Goal: Information Seeking & Learning: Check status

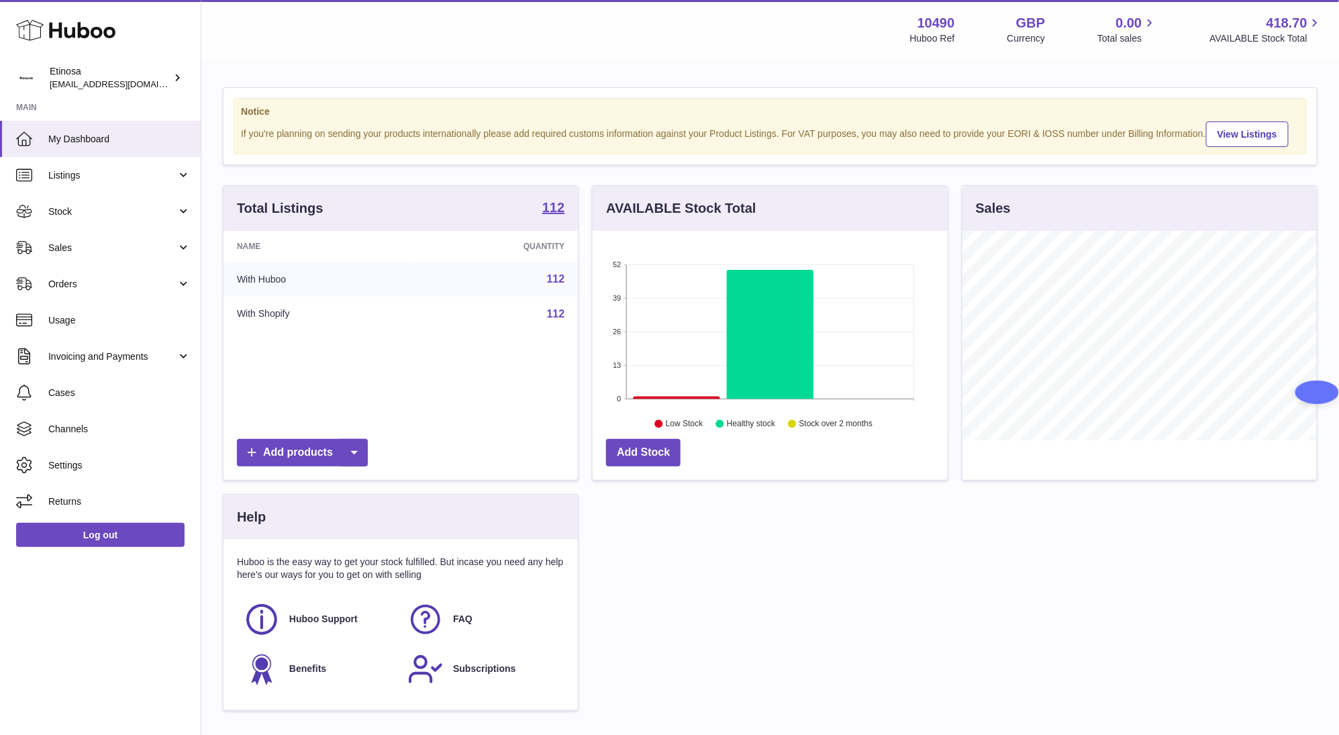
scroll to position [209, 354]
click at [82, 247] on span "Sales" at bounding box center [112, 248] width 128 height 13
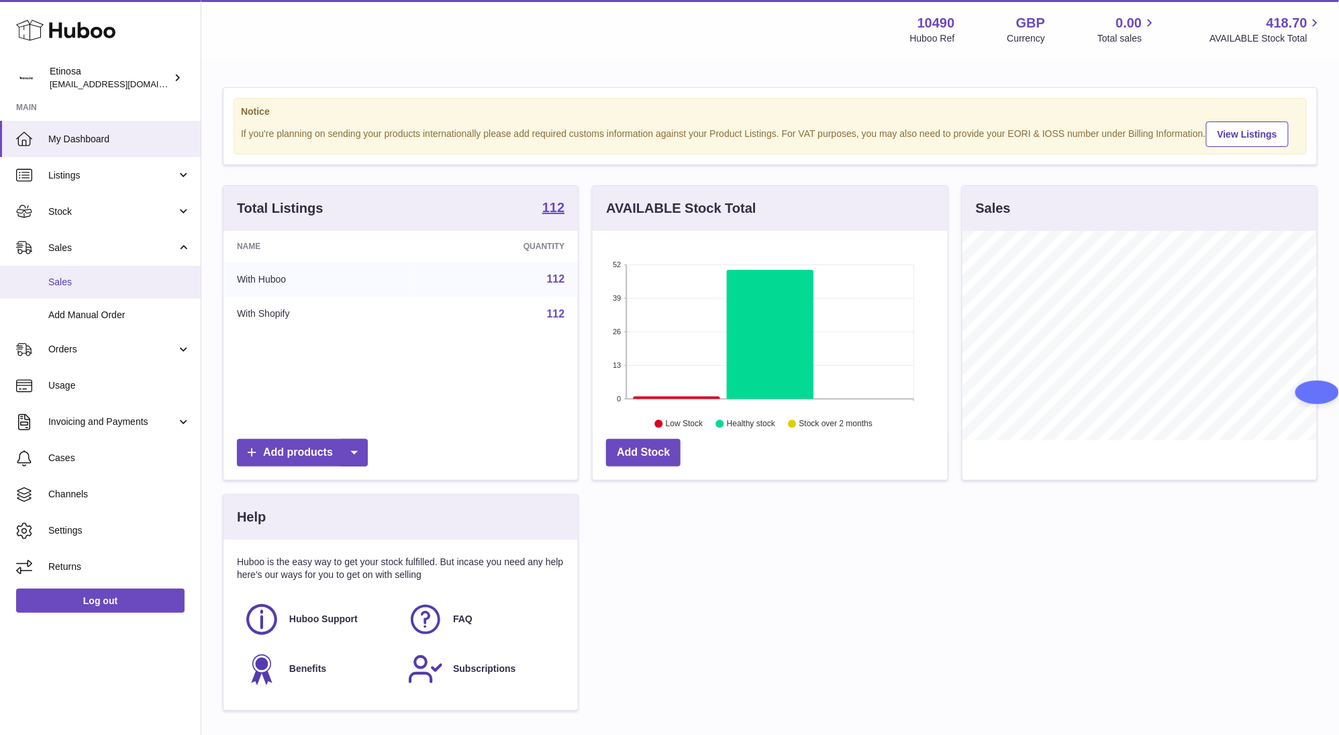
click at [120, 279] on span "Sales" at bounding box center [119, 282] width 142 height 13
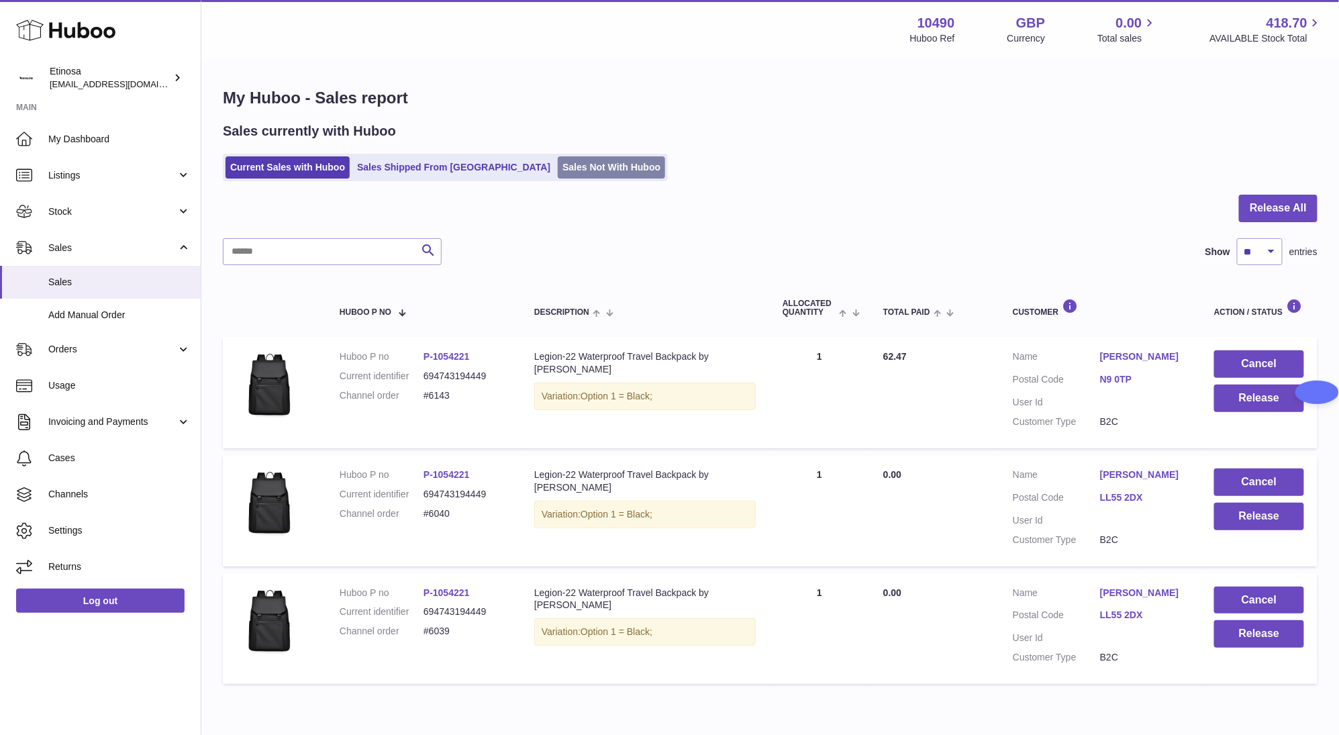
click at [558, 169] on link "Sales Not With Huboo" at bounding box center [611, 167] width 107 height 22
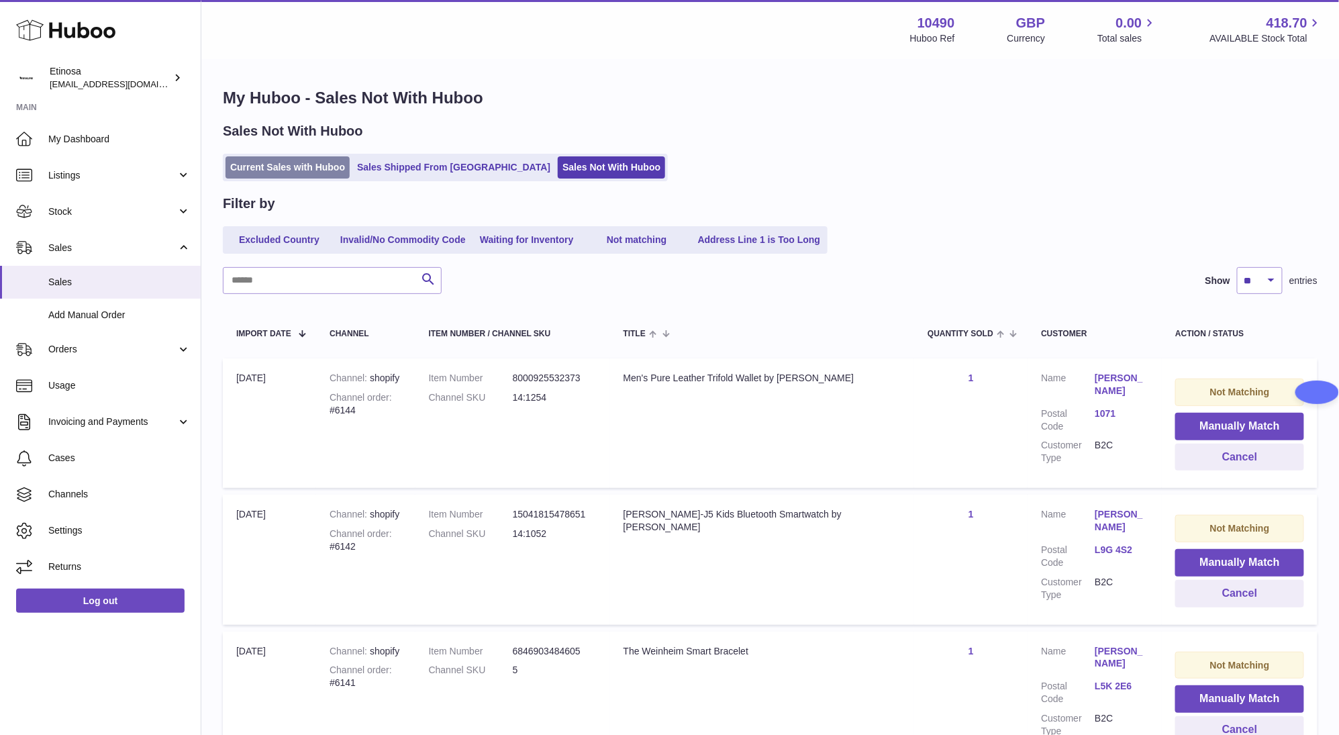
click at [274, 173] on link "Current Sales with Huboo" at bounding box center [287, 167] width 124 height 22
